Goal: Task Accomplishment & Management: Manage account settings

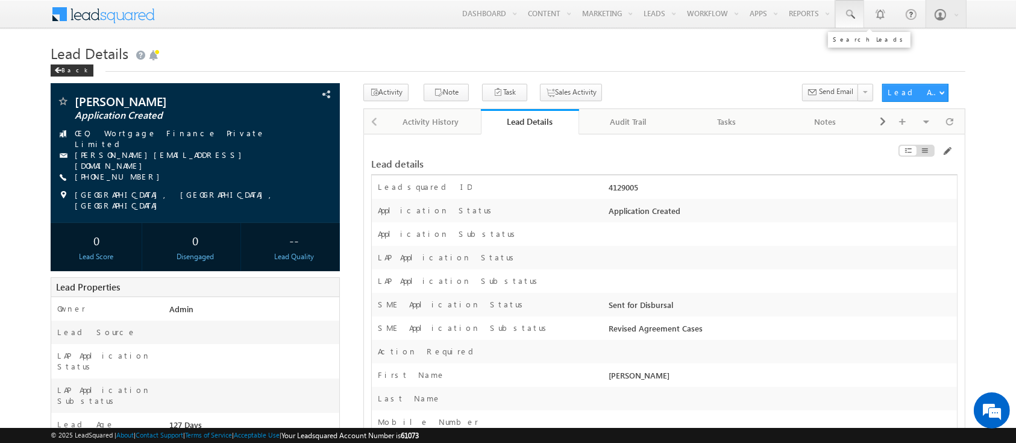
click at [851, 19] on span at bounding box center [850, 14] width 12 height 12
click at [863, 48] on input "text" at bounding box center [922, 47] width 163 height 14
paste input "SBL0010154"
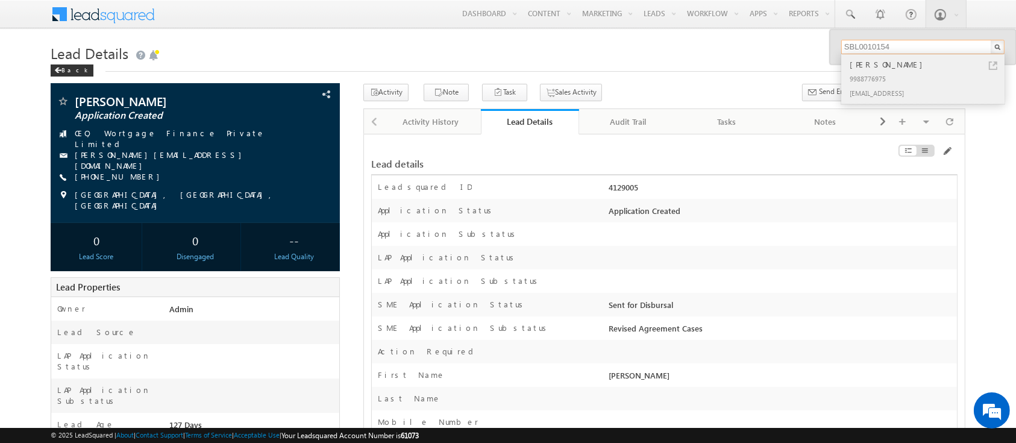
type input "SBL0010154"
click at [873, 75] on div "9988776975" at bounding box center [927, 78] width 161 height 14
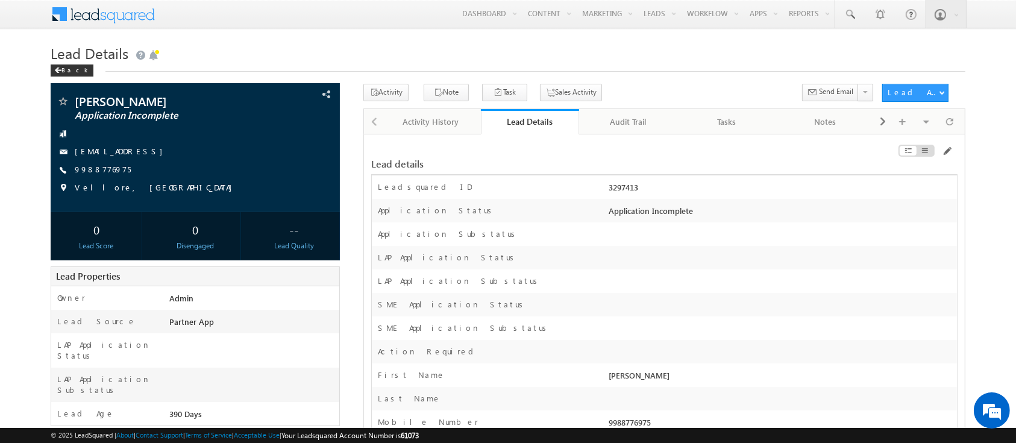
scroll to position [5539, 0]
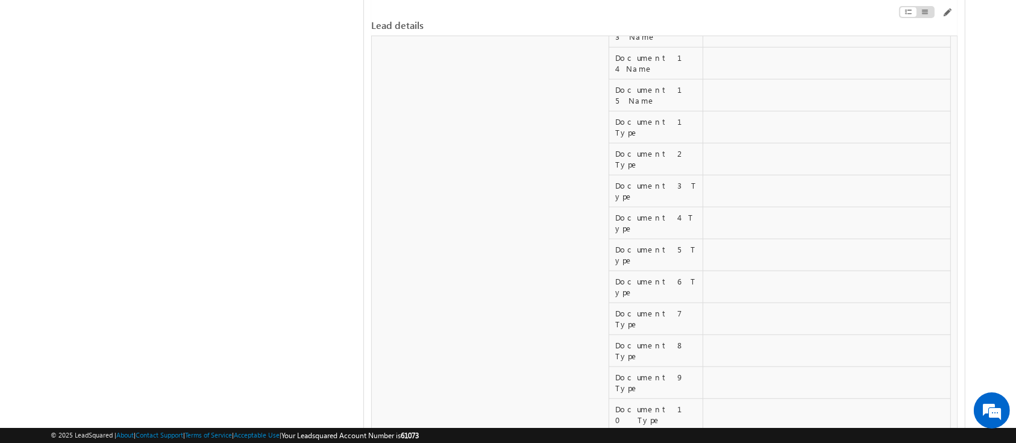
click at [947, 19] on div at bounding box center [865, 14] width 186 height 13
click at [945, 13] on span at bounding box center [947, 13] width 10 height 10
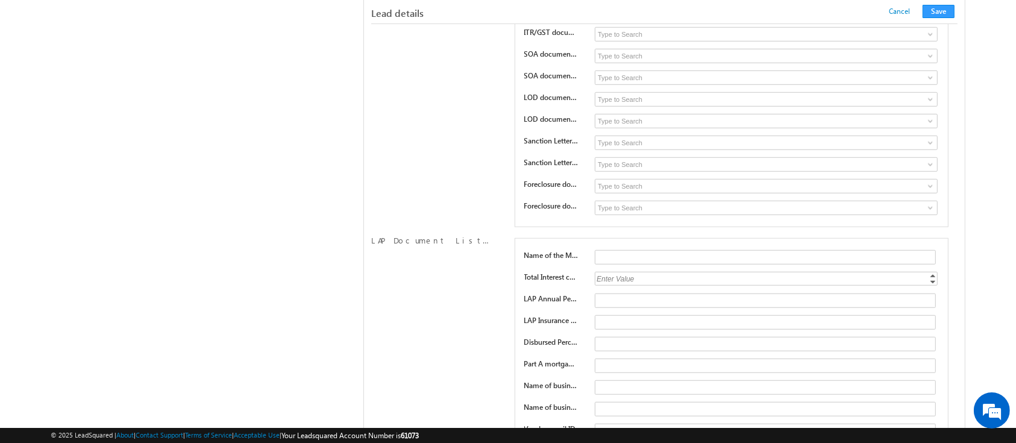
scroll to position [5286, 0]
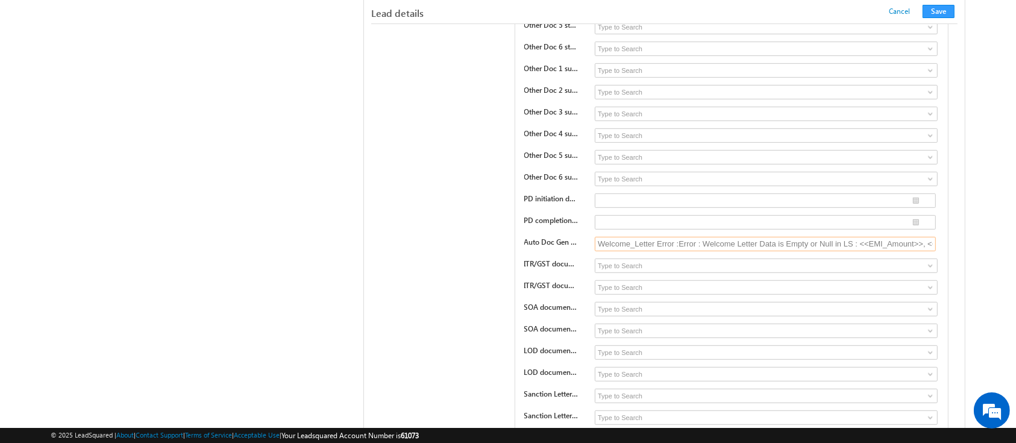
click at [747, 237] on input "Welcome_Letter Error :Error : Welcome Letter Data is Empty or Null in LS : <<EM…" at bounding box center [765, 244] width 341 height 14
type input "Welcome_Letter Error :Error : Welcome Letter Data is Empty or Null in LS : <<EM…"
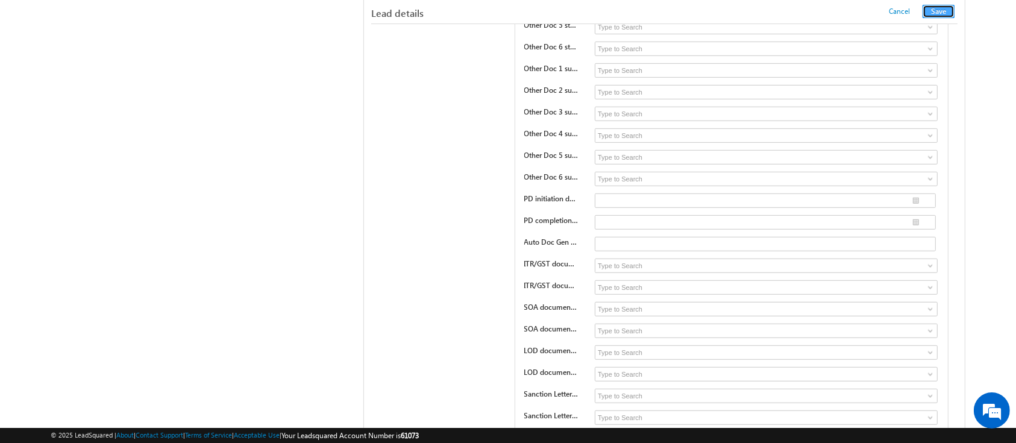
click at [935, 8] on button "Save" at bounding box center [939, 11] width 32 height 13
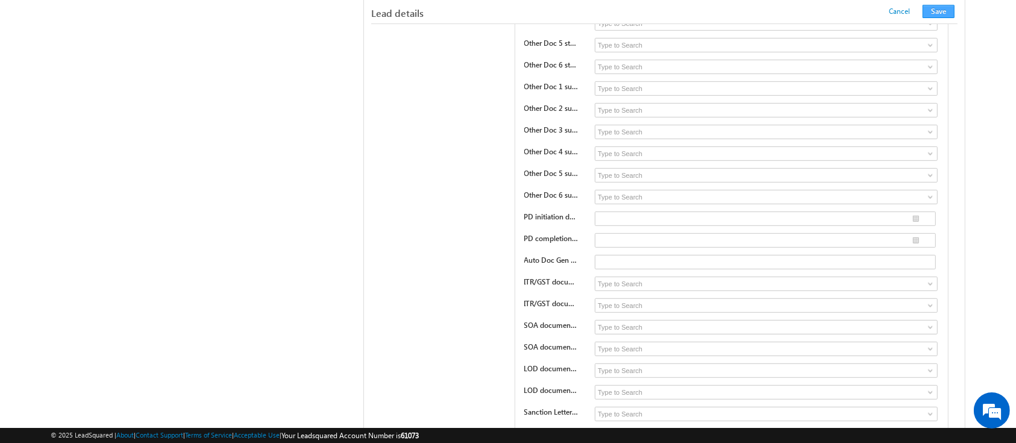
scroll to position [174, 0]
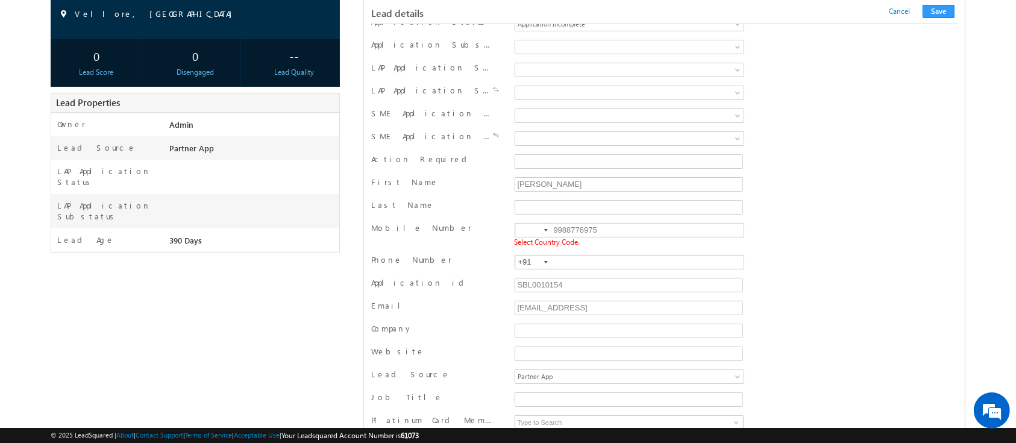
click at [544, 229] on div at bounding box center [546, 230] width 4 height 2
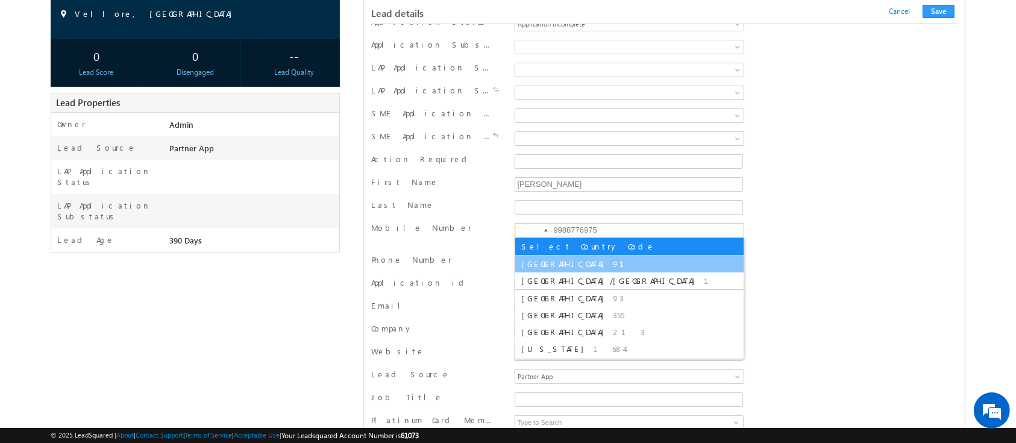
click at [526, 266] on span "India" at bounding box center [565, 264] width 89 height 10
type input "+91"
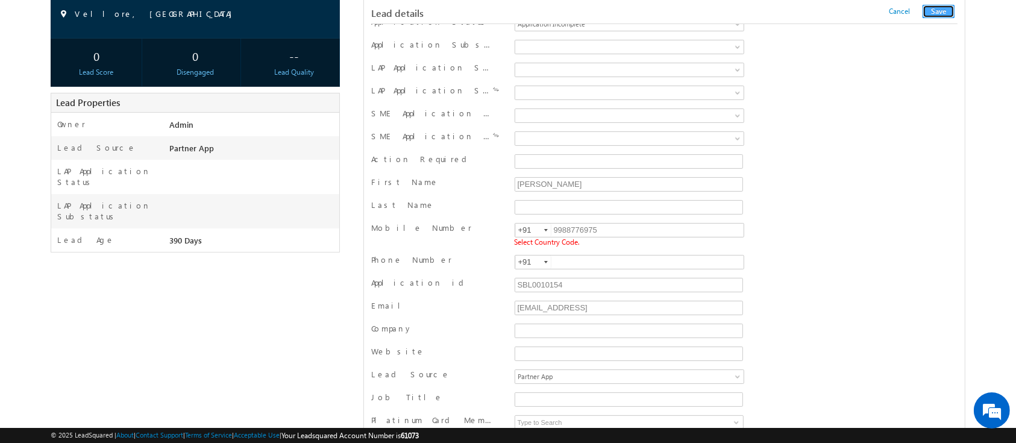
click at [934, 17] on button "Save" at bounding box center [939, 11] width 32 height 13
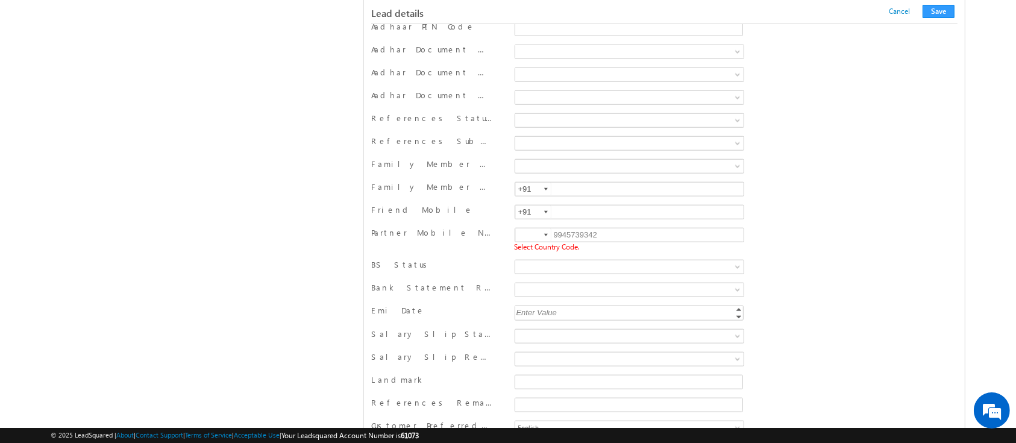
click at [548, 234] on div at bounding box center [546, 235] width 4 height 2
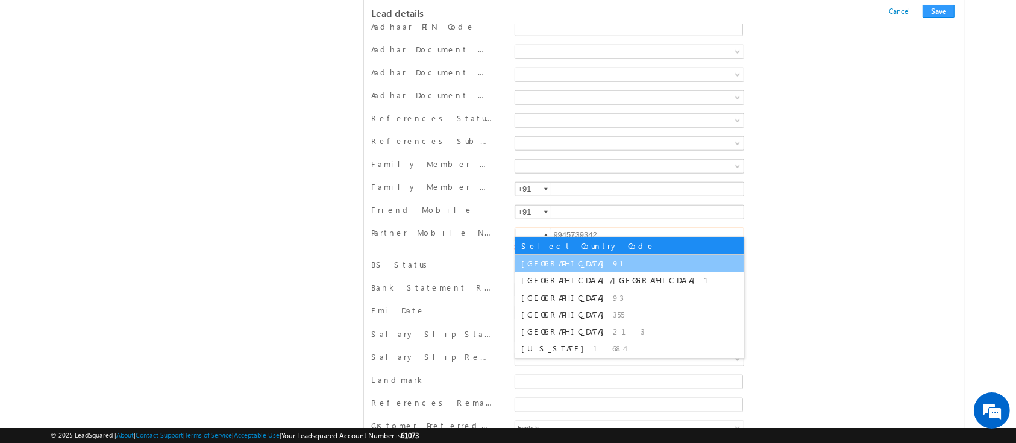
click at [551, 266] on li "India 91" at bounding box center [629, 263] width 228 height 17
type input "+91"
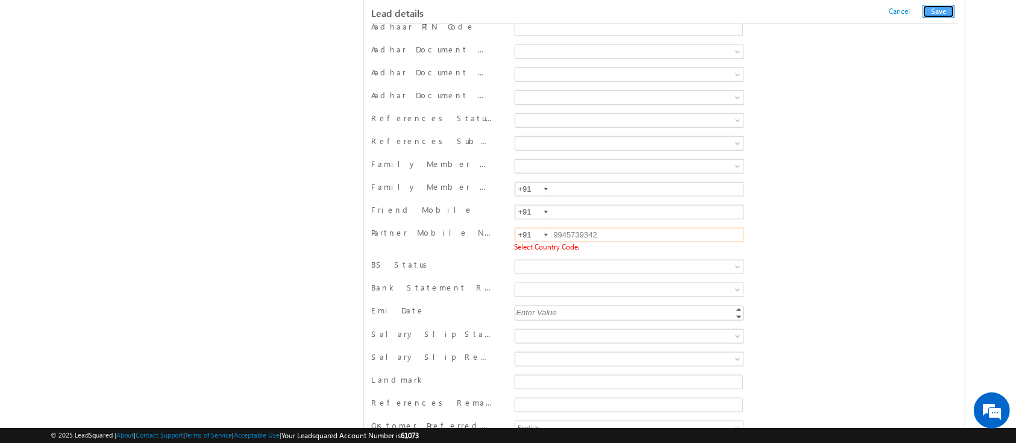
click at [939, 11] on button "Save" at bounding box center [939, 11] width 32 height 13
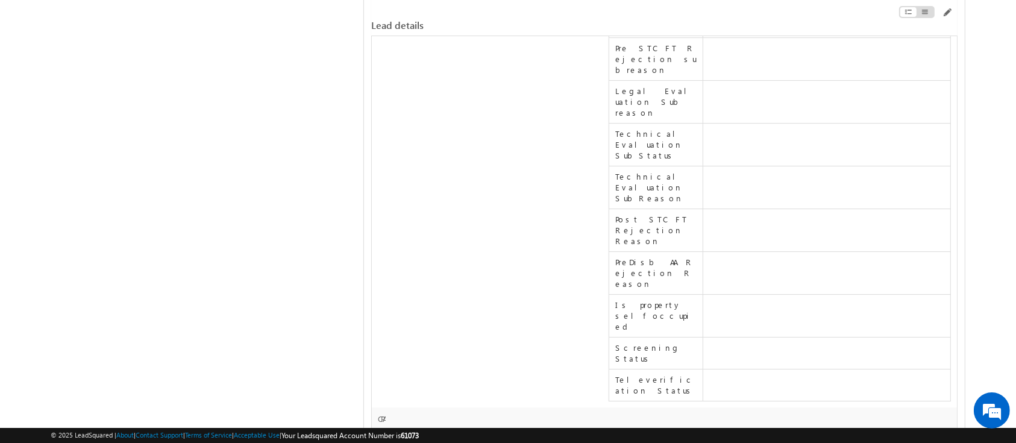
scroll to position [3583, 0]
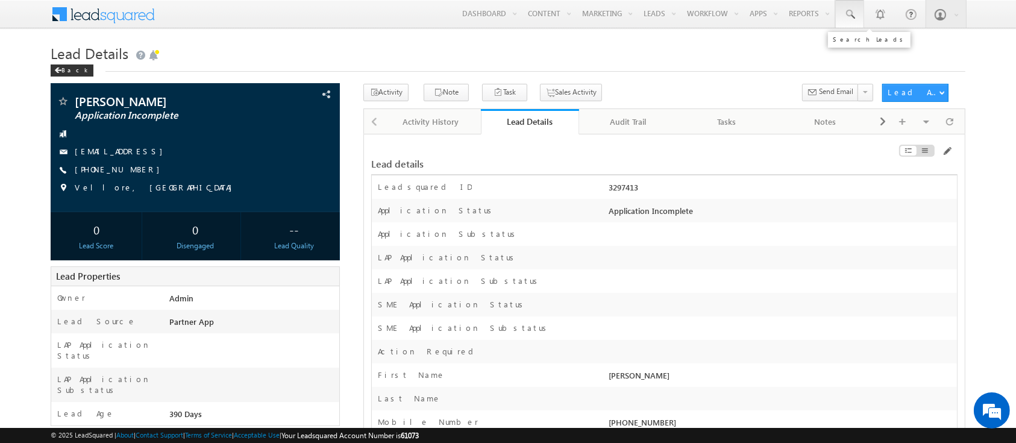
click at [851, 19] on span at bounding box center [850, 14] width 12 height 12
click at [879, 51] on input "text" at bounding box center [922, 47] width 163 height 14
paste input "SBL0012287"
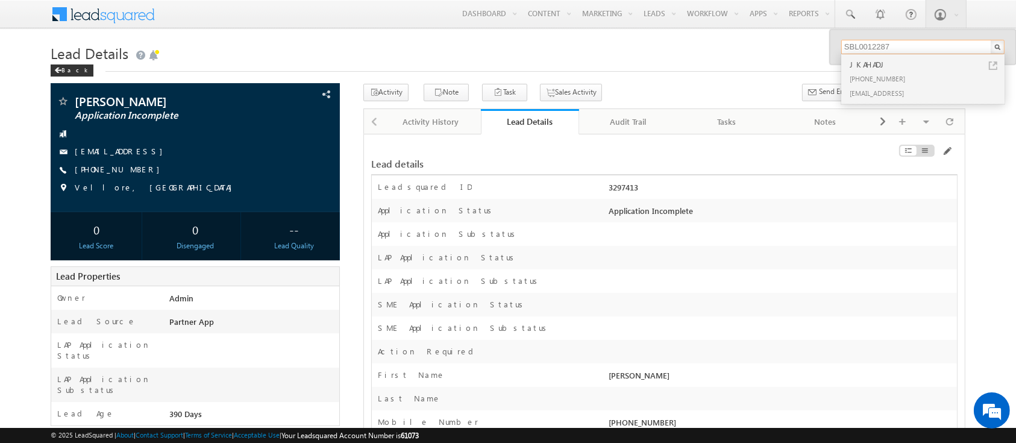
type input "SBL0012287"
click at [953, 69] on div "JKAHADJ" at bounding box center [927, 64] width 161 height 13
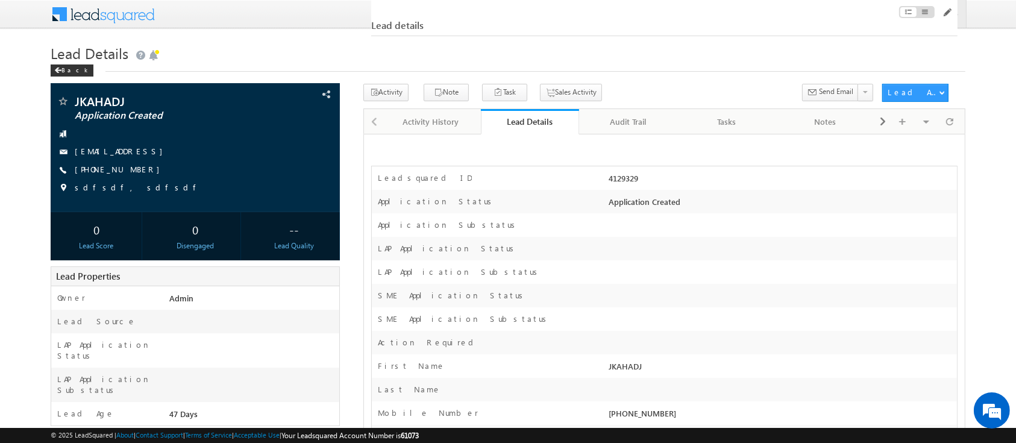
scroll to position [281, 0]
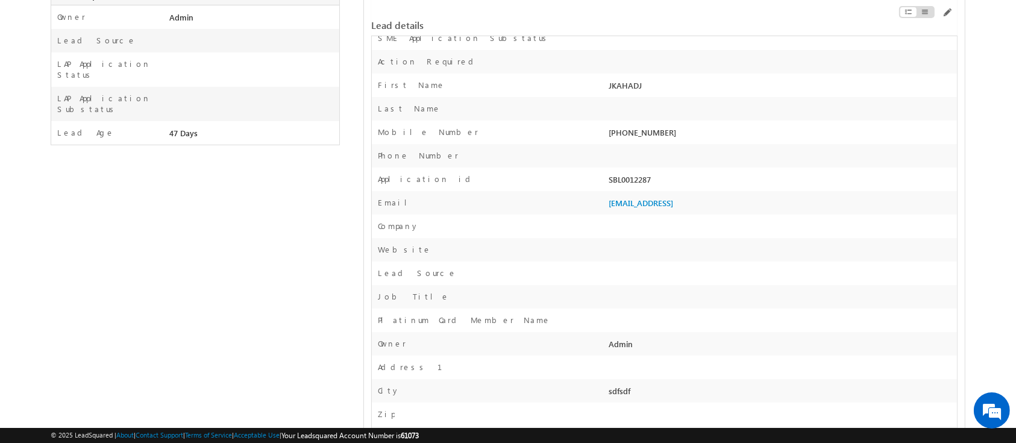
click at [622, 181] on div "SBL0012287" at bounding box center [781, 182] width 351 height 17
copy div "SBL0012287"
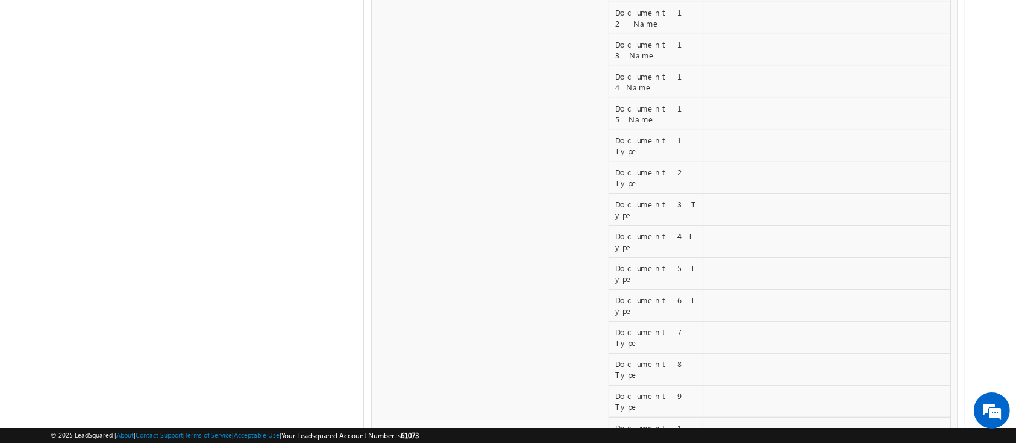
scroll to position [0, 0]
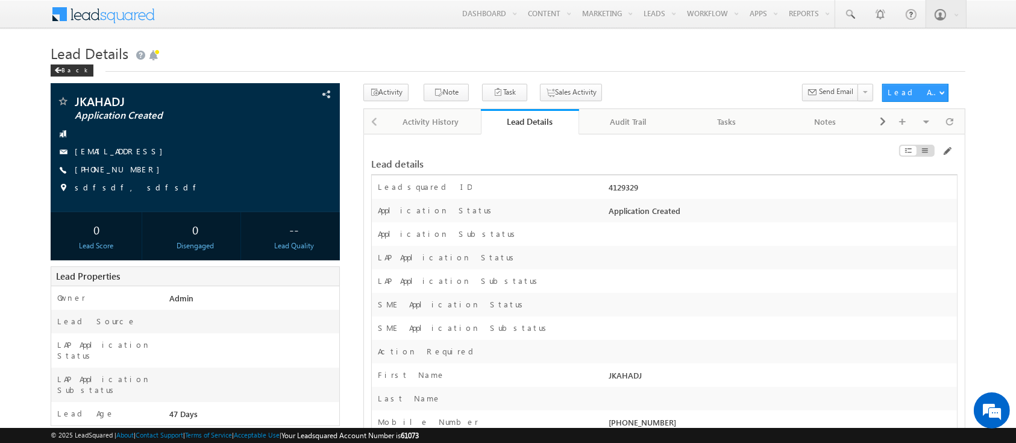
click at [633, 186] on div "4129329" at bounding box center [781, 189] width 351 height 17
copy div "4129329"
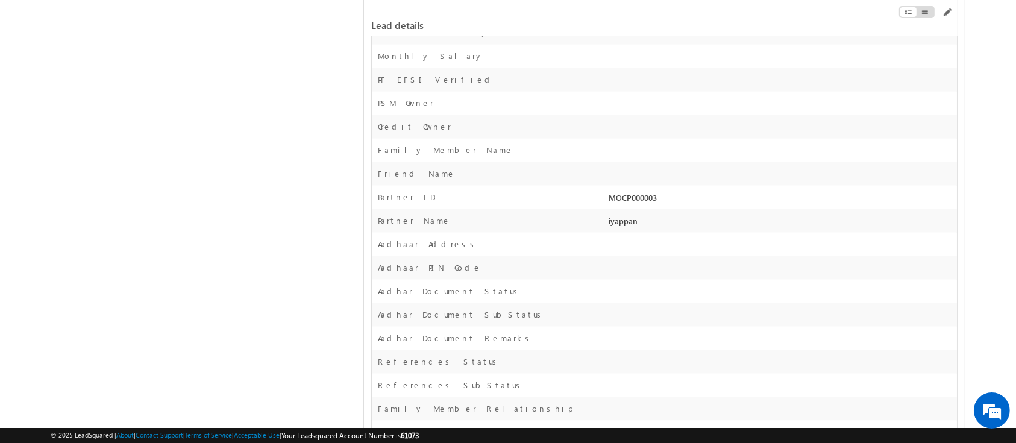
scroll to position [12741, 0]
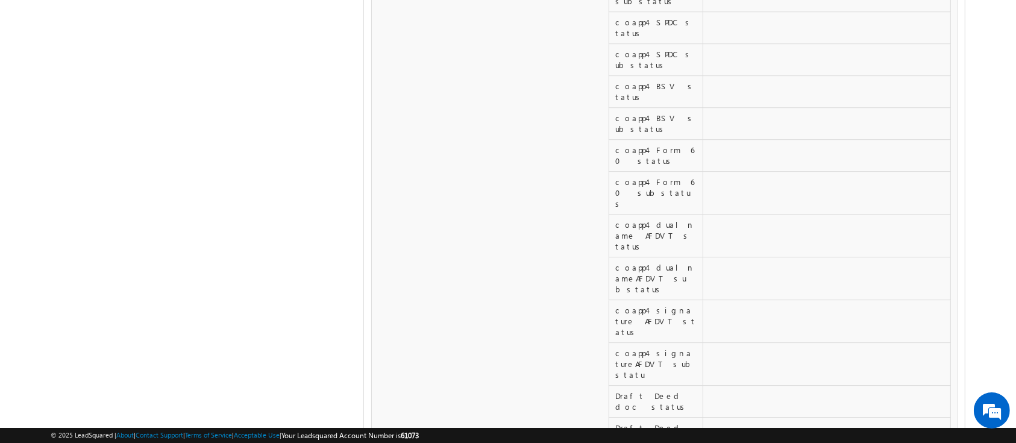
copy div "AEFPP6198Q"
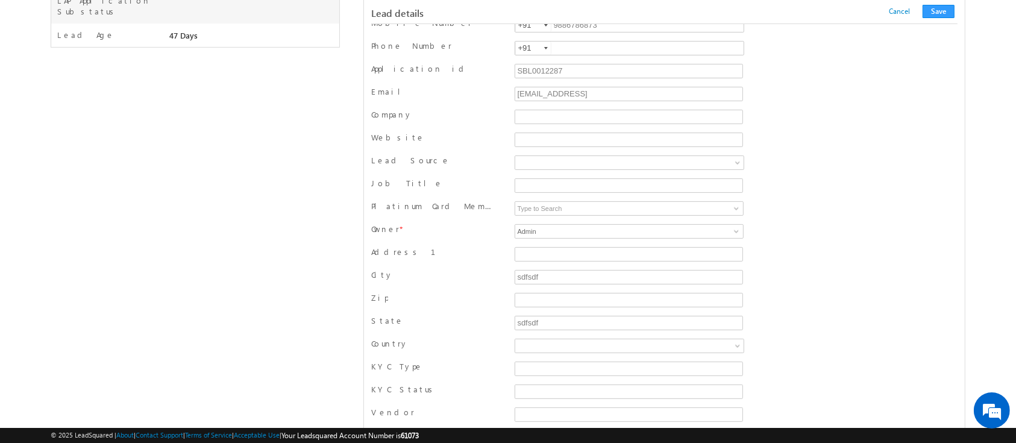
scroll to position [381, 0]
click at [527, 70] on input "SBL0012287" at bounding box center [629, 68] width 228 height 14
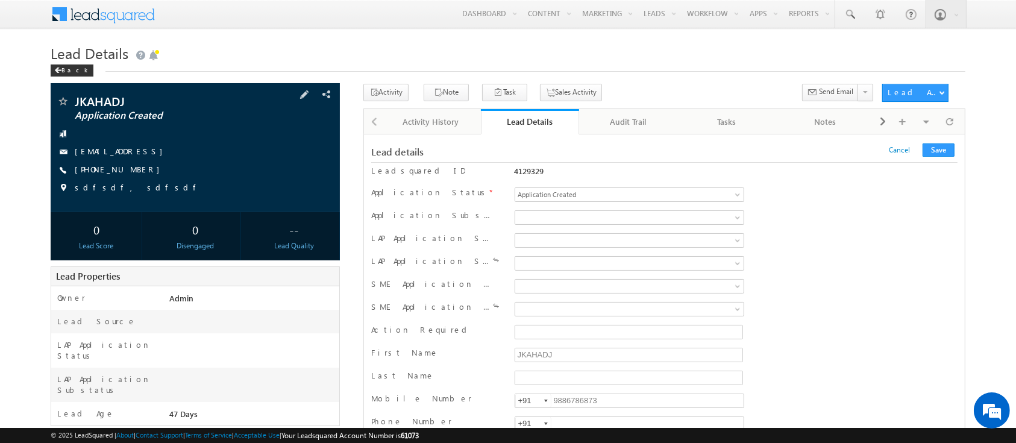
click at [125, 169] on span "+91-9886786873" at bounding box center [120, 170] width 91 height 12
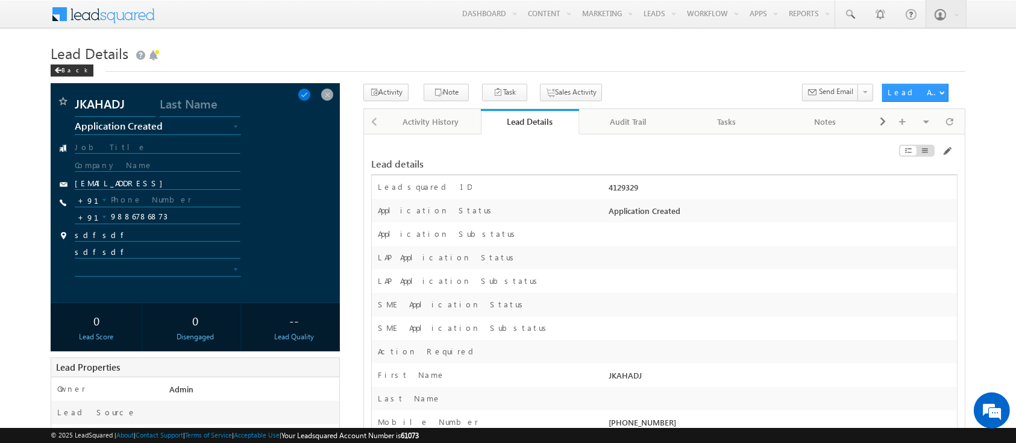
click at [164, 147] on input "Job Title" at bounding box center [158, 147] width 166 height 11
click at [114, 182] on input "[EMAIL_ADDRESS]" at bounding box center [158, 183] width 166 height 11
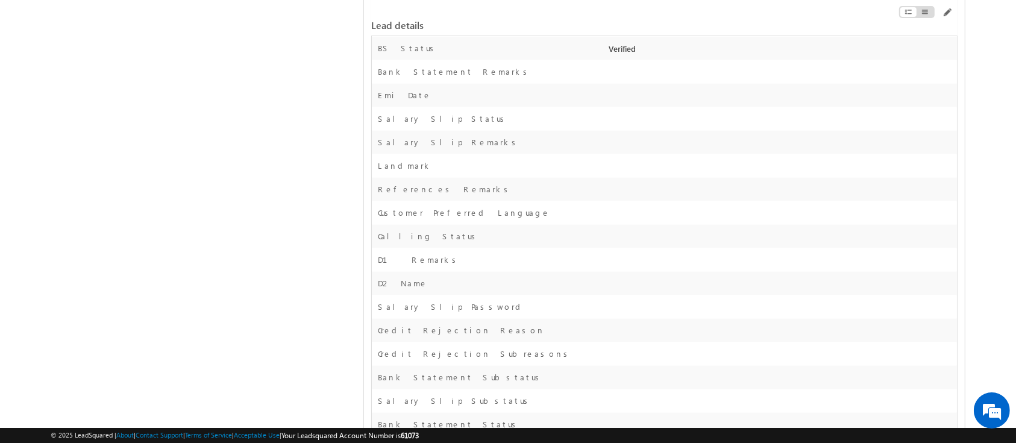
scroll to position [5529, 0]
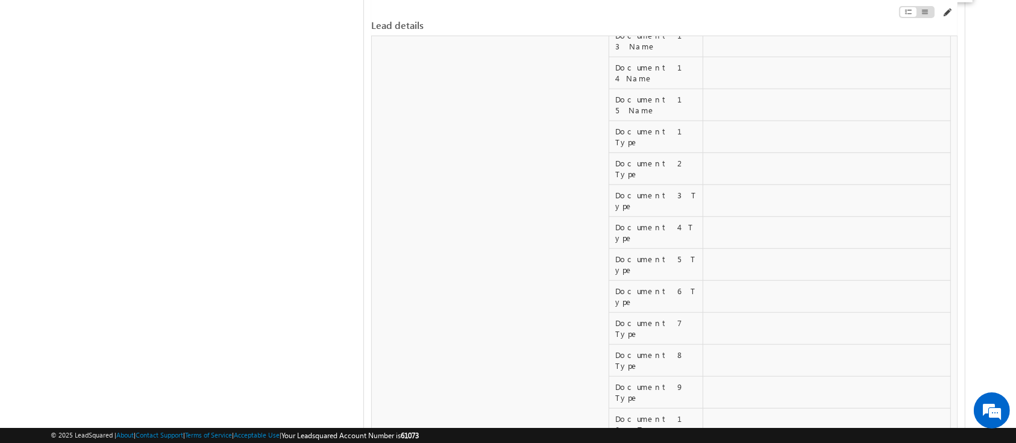
click at [948, 13] on span at bounding box center [947, 13] width 10 height 10
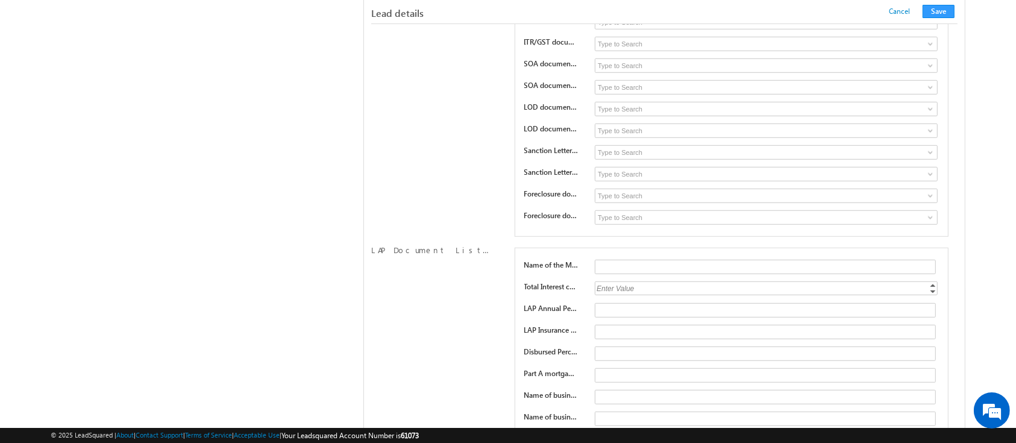
scroll to position [5286, 0]
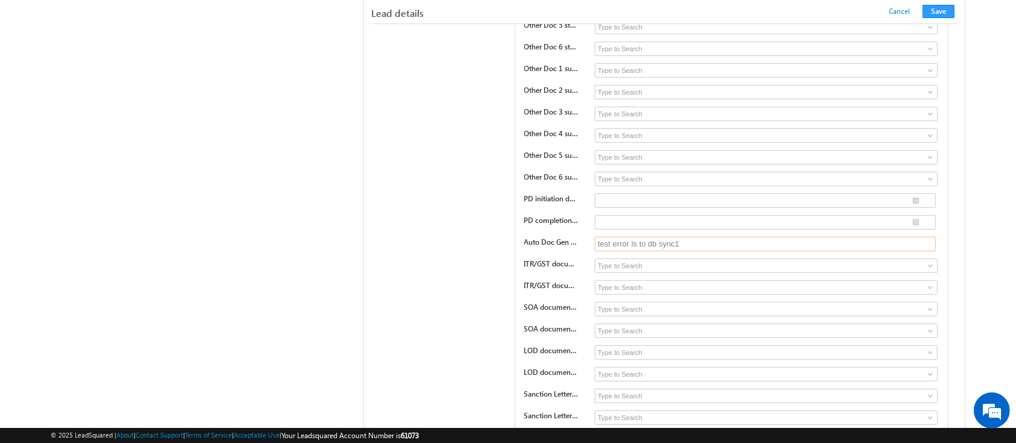
click at [693, 237] on input "test error ls to db sync1" at bounding box center [765, 244] width 341 height 14
click at [939, 11] on button "Save" at bounding box center [939, 11] width 32 height 13
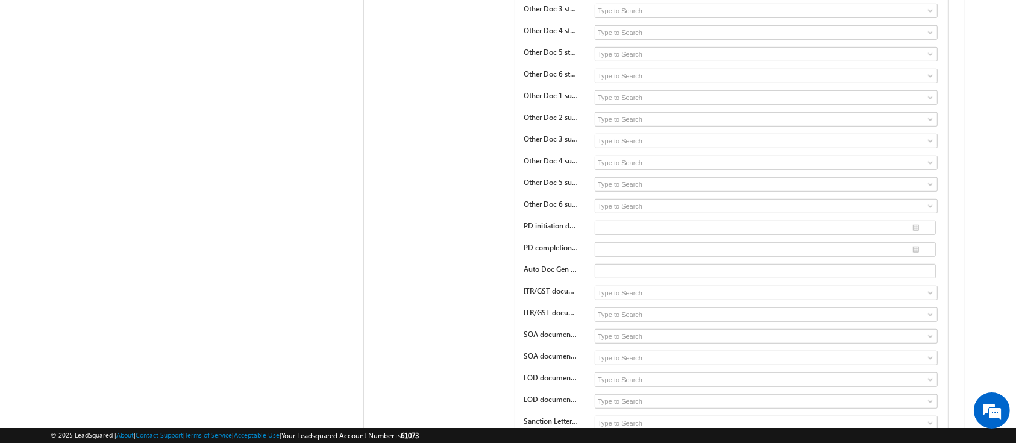
scroll to position [0, 0]
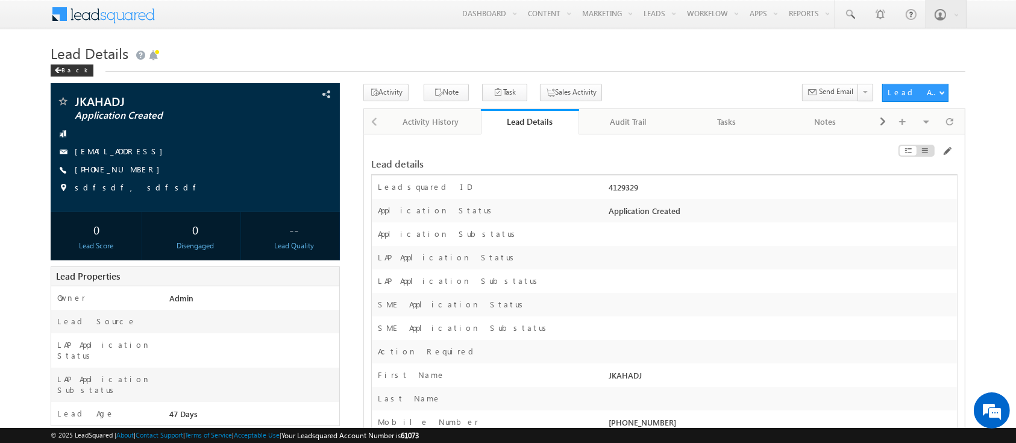
click at [533, 121] on div "Lead Details" at bounding box center [530, 121] width 81 height 11
click at [535, 130] on link "Lead Details" at bounding box center [530, 121] width 99 height 25
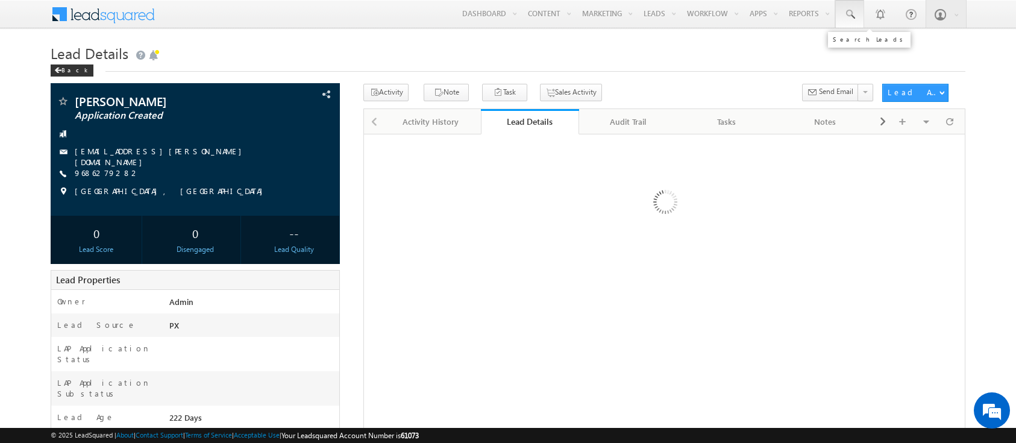
drag, startPoint x: 0, startPoint y: 0, endPoint x: 857, endPoint y: 10, distance: 857.0
click at [857, 10] on link at bounding box center [849, 14] width 29 height 28
click at [879, 42] on input "text" at bounding box center [922, 47] width 163 height 14
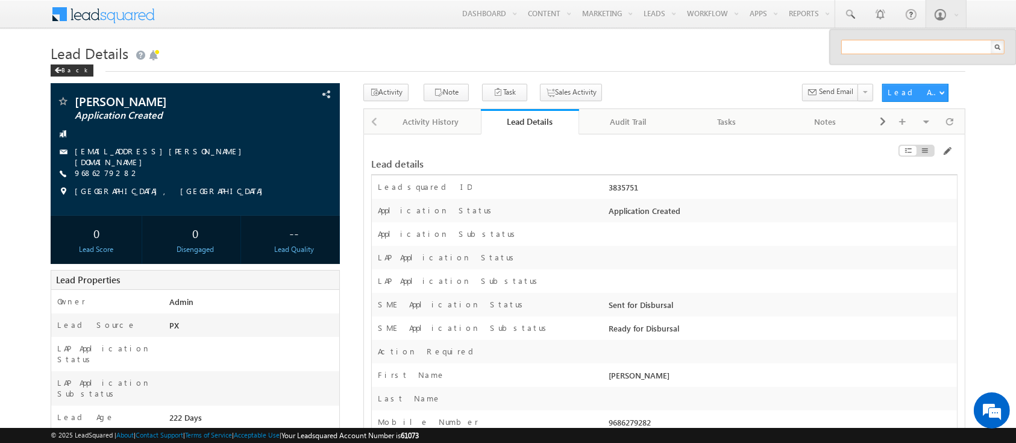
paste input "SBL0010154"
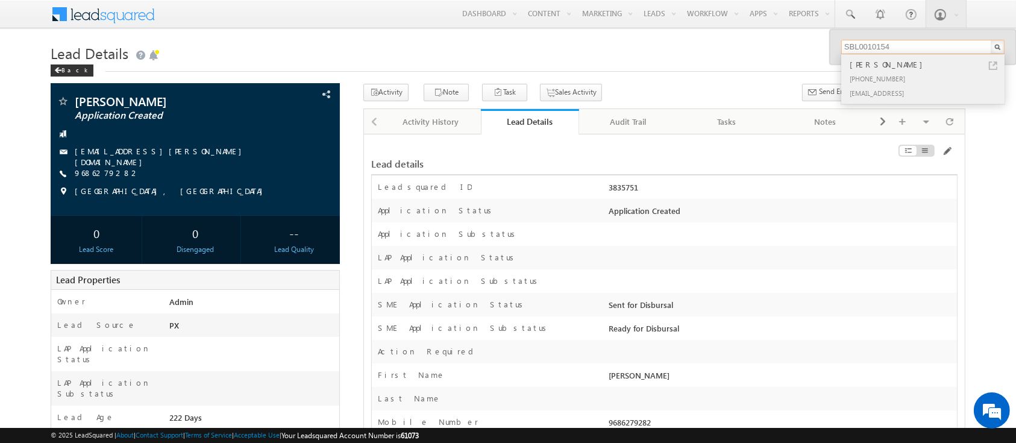
type input "SBL0010154"
click at [905, 76] on div "[PHONE_NUMBER]" at bounding box center [927, 78] width 161 height 14
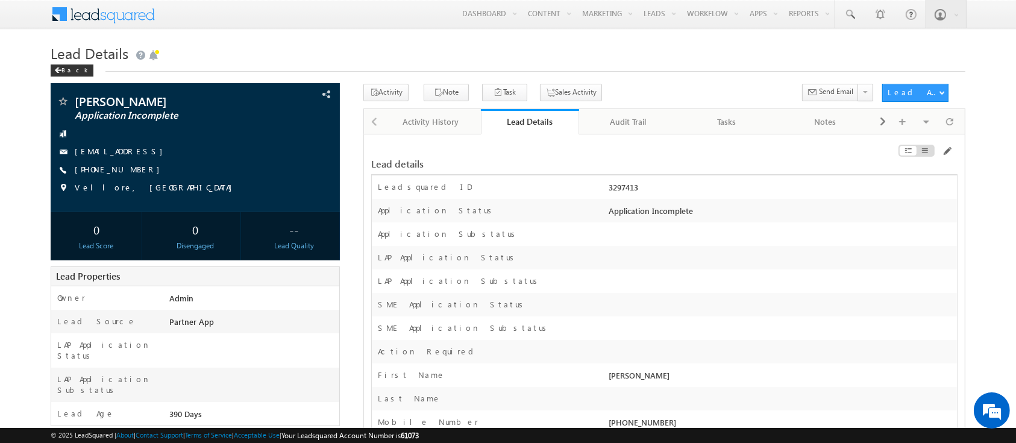
click at [621, 184] on div "3297413" at bounding box center [781, 189] width 351 height 17
copy div "3297413"
